Goal: Navigation & Orientation: Find specific page/section

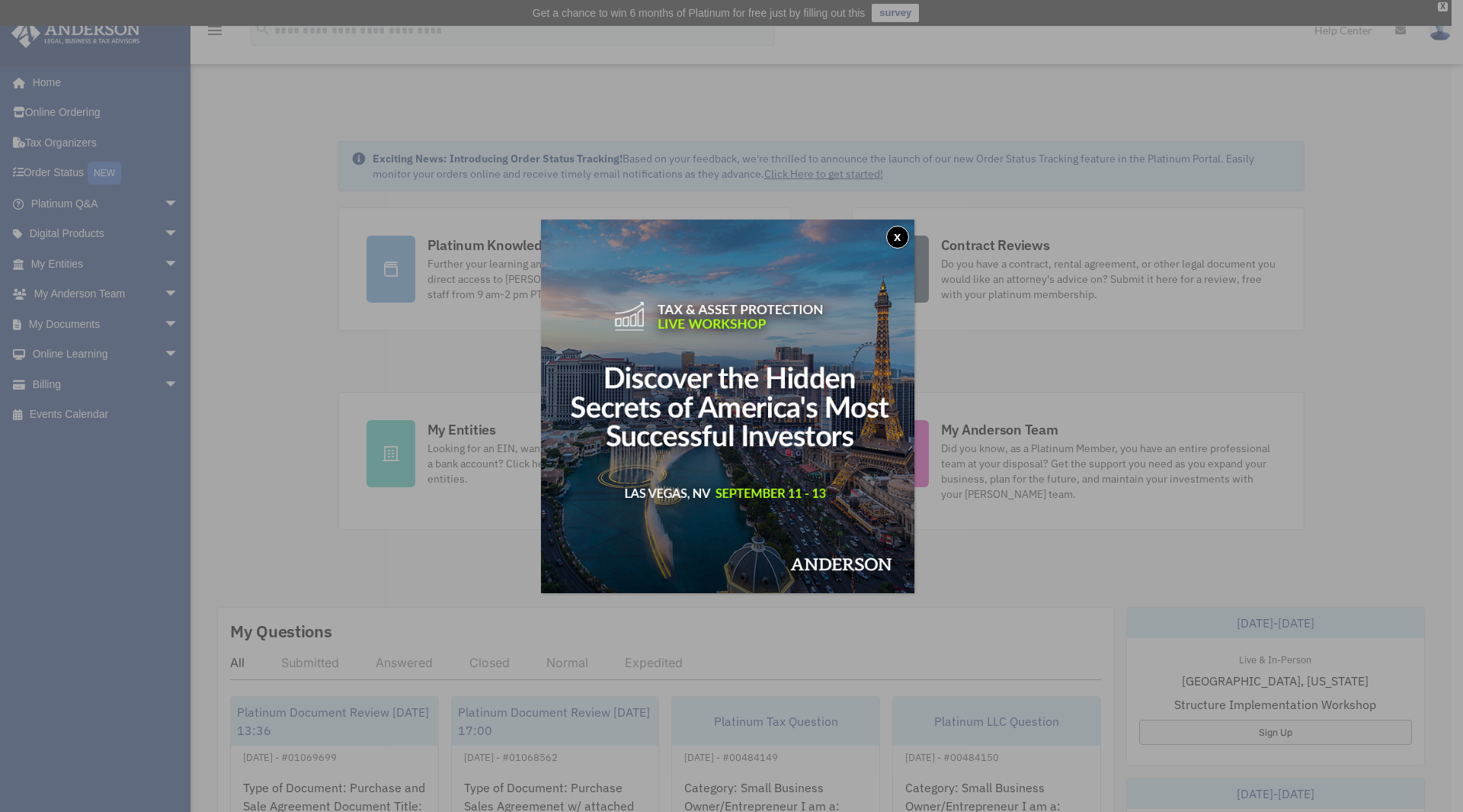
click at [523, 248] on div "x" at bounding box center [731, 406] width 1463 height 812
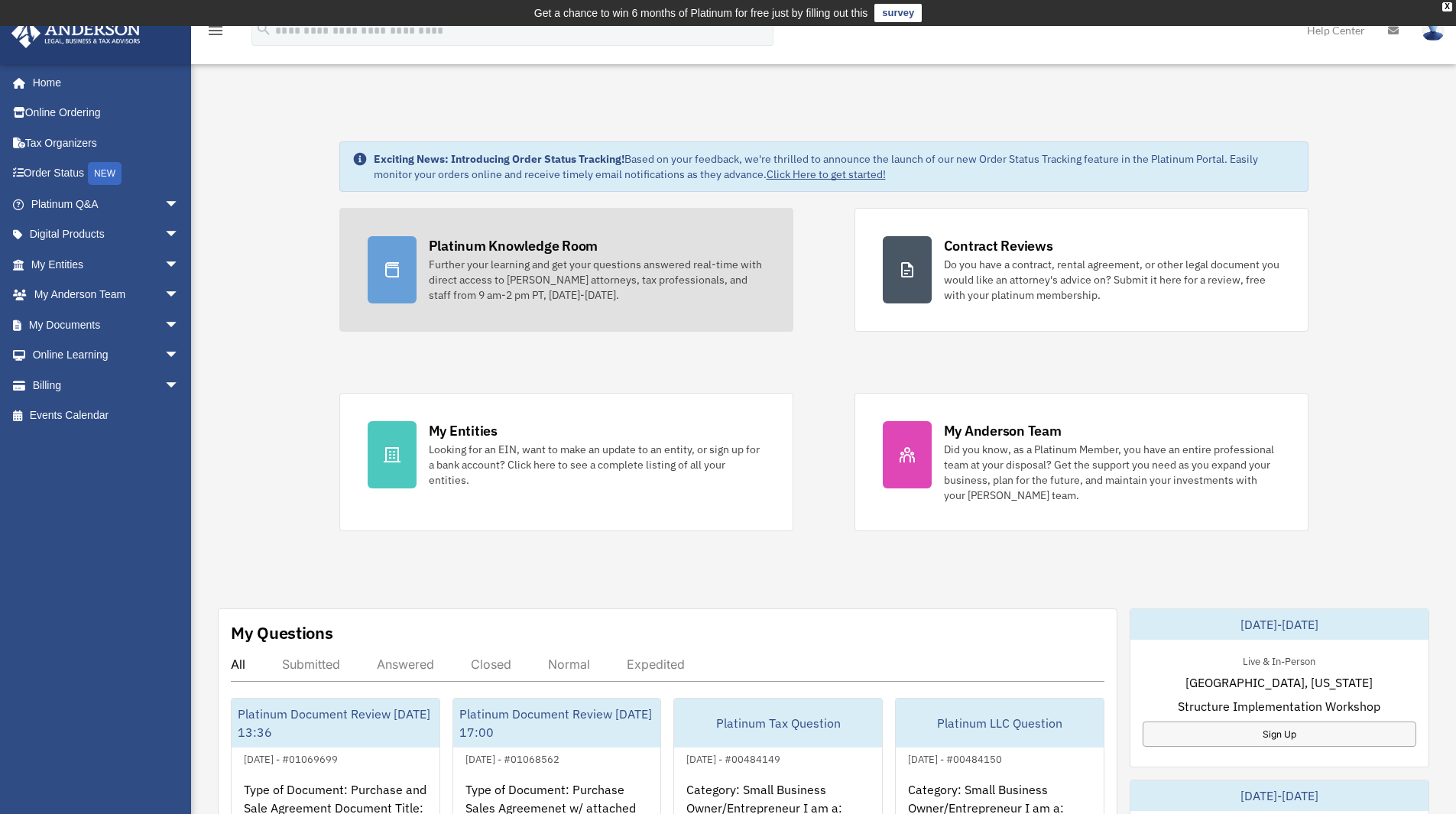
click at [543, 244] on div "Platinum Knowledge Room" at bounding box center [513, 245] width 170 height 19
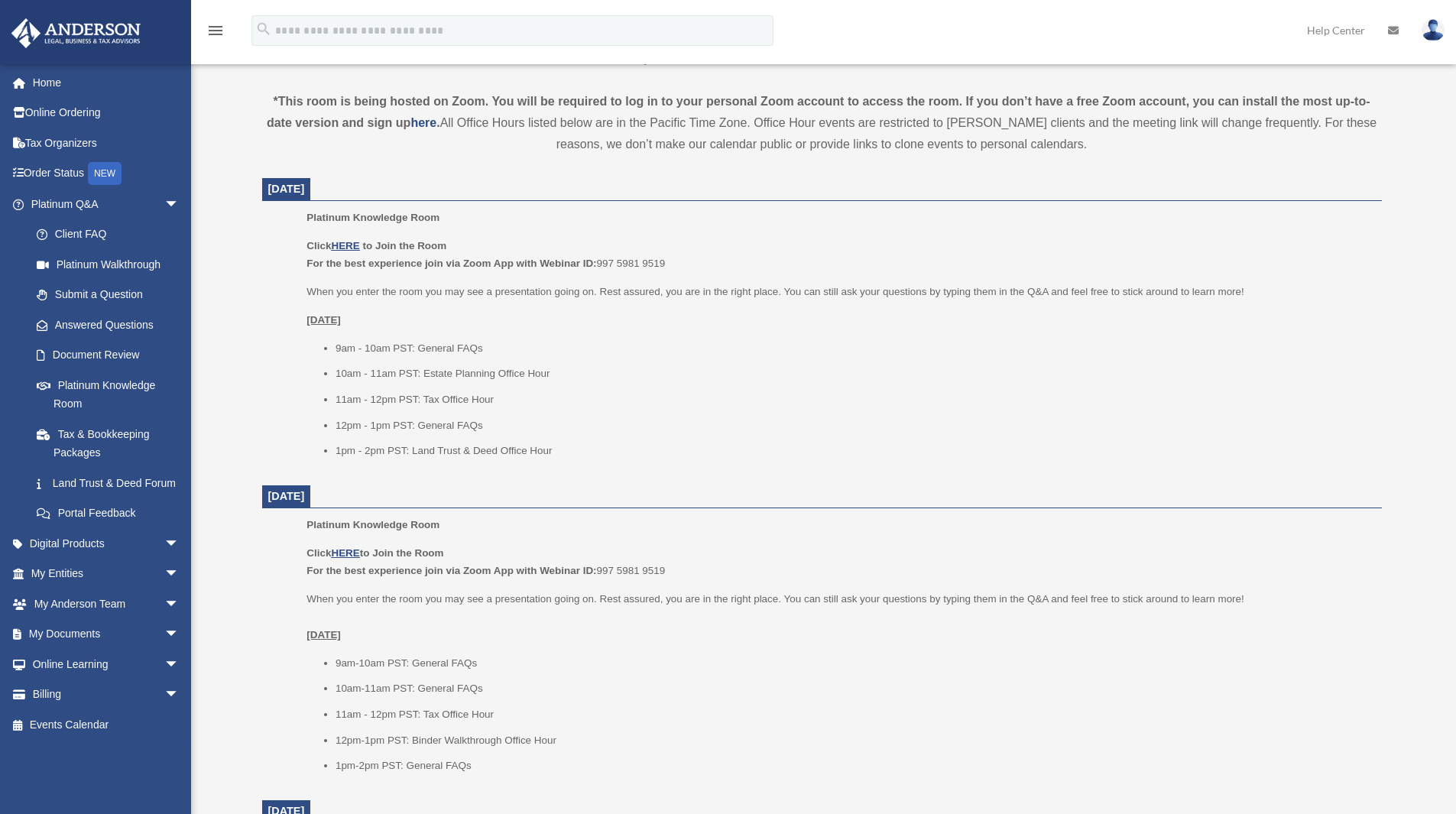
scroll to position [536, 0]
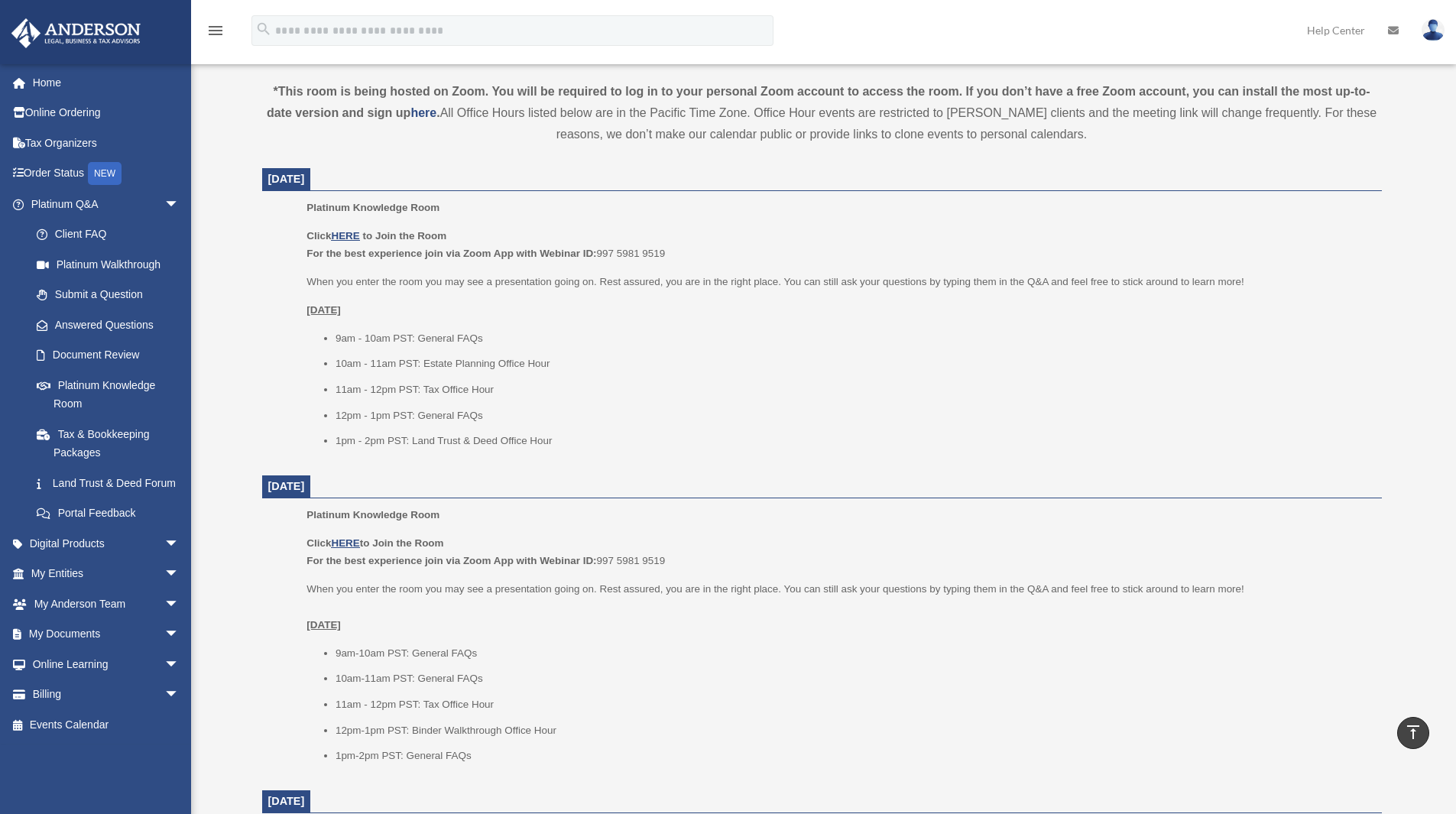
click at [1441, 237] on html "X Get a chance to win 6 months of Platinum for free just by filling out this su…" at bounding box center [728, 773] width 1456 height 2619
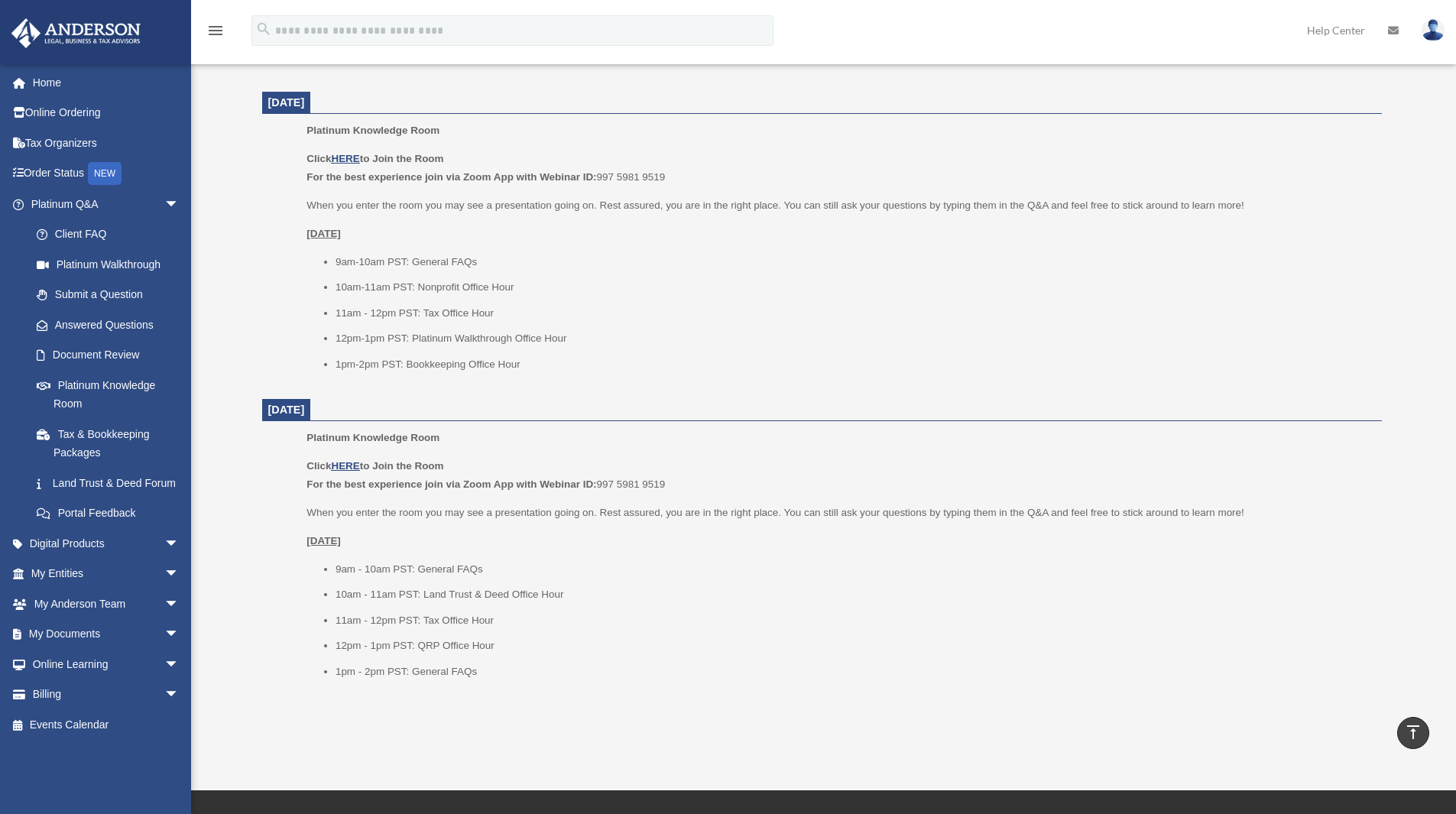
scroll to position [1582, 0]
